Goal: Find specific page/section: Find specific page/section

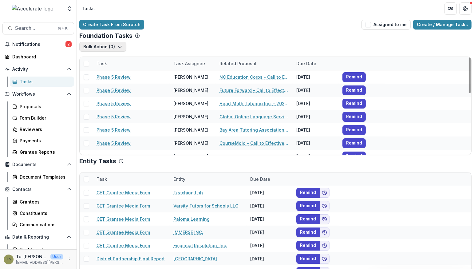
scroll to position [13, 0]
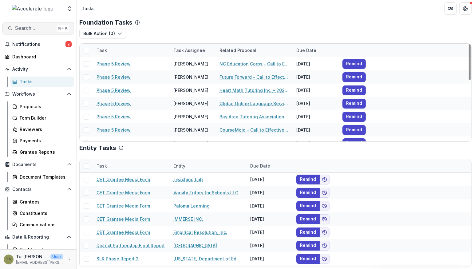
click at [38, 28] on span "Search..." at bounding box center [34, 28] width 39 height 6
type input "*****"
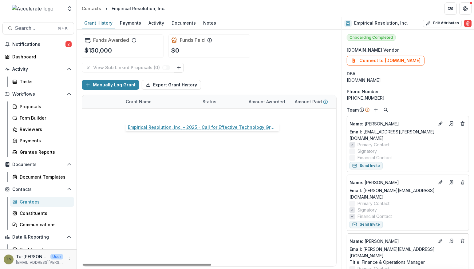
click at [169, 115] on link "Empirical Resolution, Inc. - 2025 - Call for Effective Technology Grant Applica…" at bounding box center [160, 115] width 69 height 6
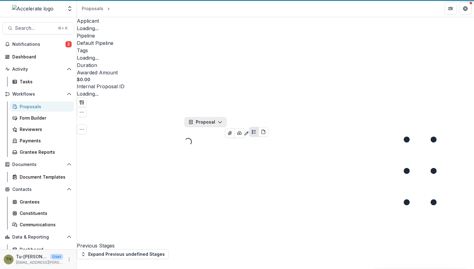
click at [209, 117] on button "Proposal" at bounding box center [205, 122] width 42 height 10
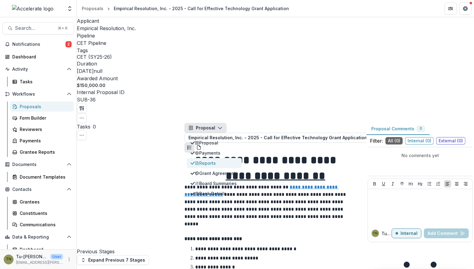
click at [212, 160] on div "Reports" at bounding box center [216, 163] width 43 height 6
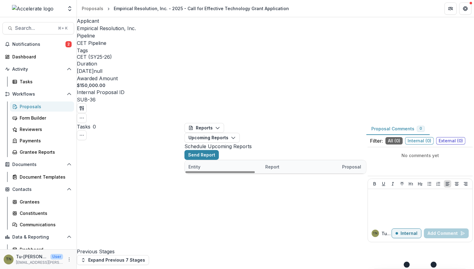
click at [231, 174] on div "Empirical Resolution, Inc. CET Grantee Media Form Empirical Resolution, Inc. - …" at bounding box center [275, 174] width 181 height 0
click at [26, 81] on div "Tasks" at bounding box center [44, 81] width 49 height 6
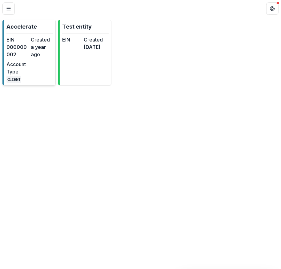
click at [38, 63] on div "EIN 000000002 Created a year ago Account Type CLIENT" at bounding box center [29, 59] width 46 height 47
click at [28, 61] on dt "Account Type" at bounding box center [17, 68] width 22 height 15
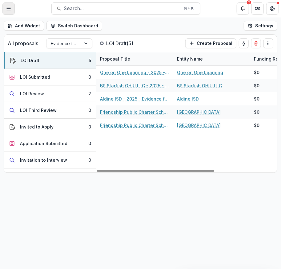
click at [9, 9] on icon "Toggle Menu" at bounding box center [8, 8] width 5 height 5
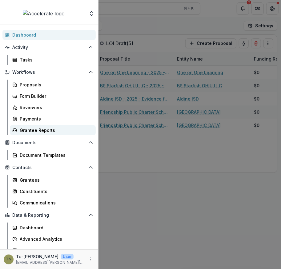
click at [37, 131] on div "Grantee Reports" at bounding box center [55, 130] width 71 height 6
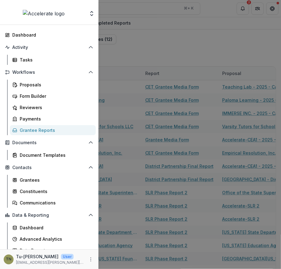
click at [176, 43] on div "Foundations Accelerate Nonprofits Test entity Team Settings Admin Settings Dash…" at bounding box center [140, 134] width 281 height 269
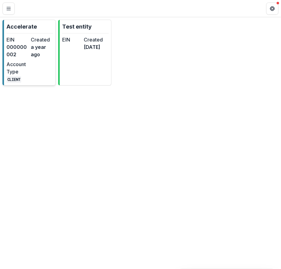
click at [26, 46] on dd "000000002" at bounding box center [17, 50] width 22 height 15
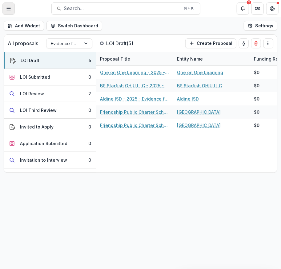
click at [7, 7] on line "Toggle Menu" at bounding box center [9, 7] width 4 height 0
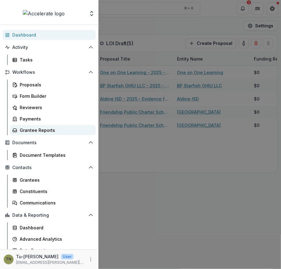
click at [34, 131] on div "Grantee Reports" at bounding box center [55, 130] width 71 height 6
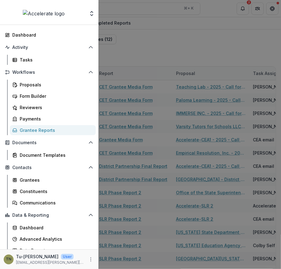
click at [162, 35] on div "Foundations Accelerate Nonprofits Test entity Team Settings Admin Settings Dash…" at bounding box center [140, 134] width 281 height 269
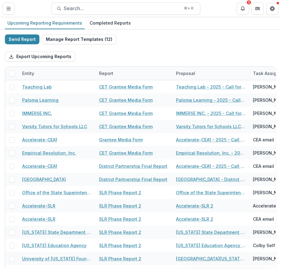
click at [155, 44] on div "Send Report Manage Report Templates ( 12 ) Export Upcoming Reports Entity Repor…" at bounding box center [140, 163] width 271 height 258
